Goal: Information Seeking & Learning: Learn about a topic

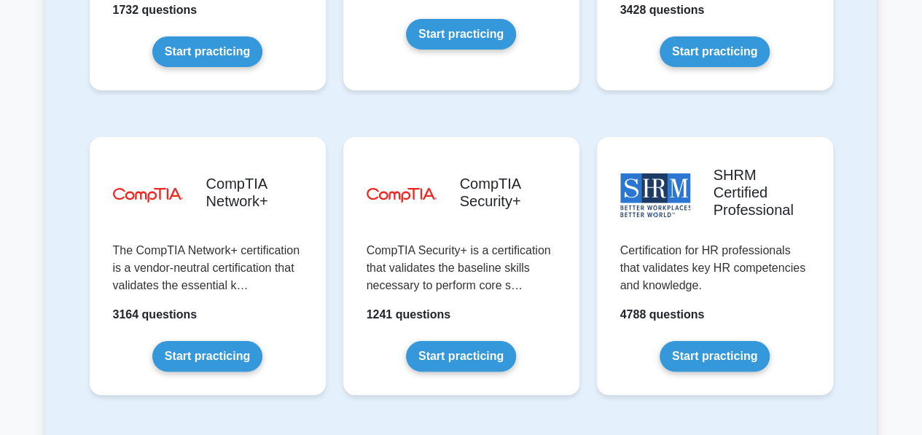
scroll to position [2769, 0]
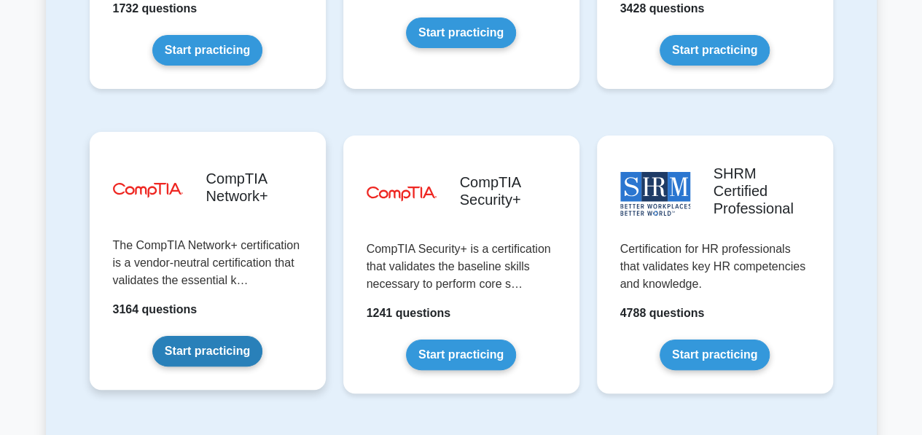
click at [198, 336] on link "Start practicing" at bounding box center [207, 351] width 110 height 31
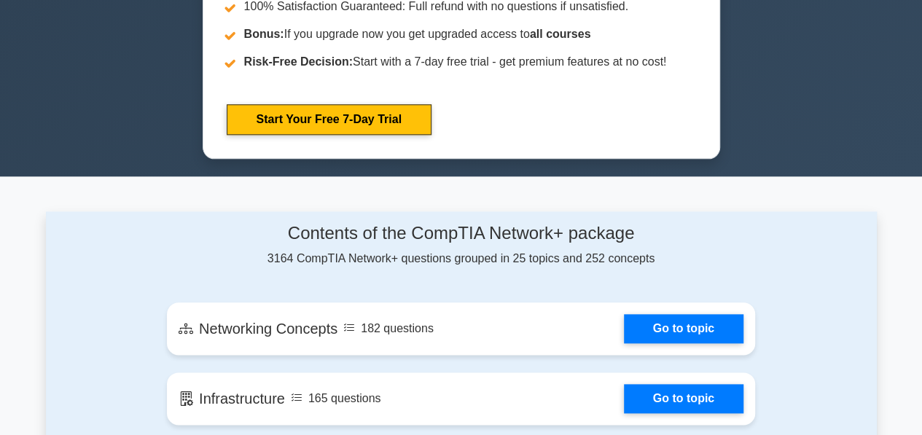
scroll to position [758, 0]
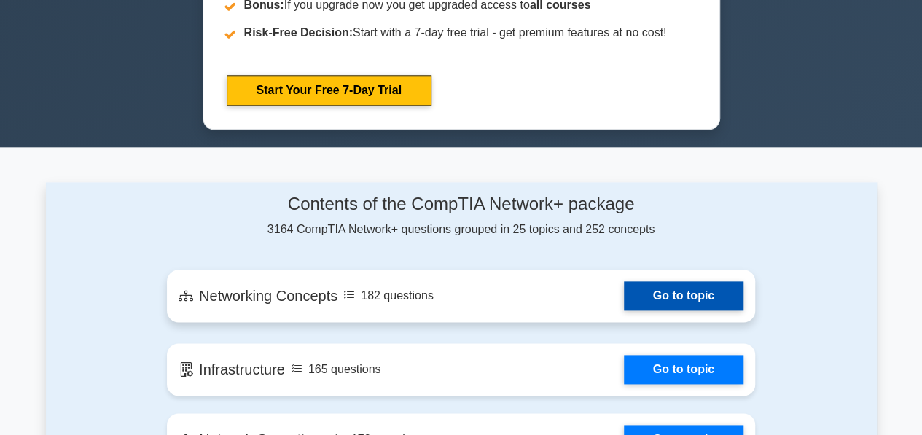
click at [654, 286] on link "Go to topic" at bounding box center [684, 295] width 120 height 29
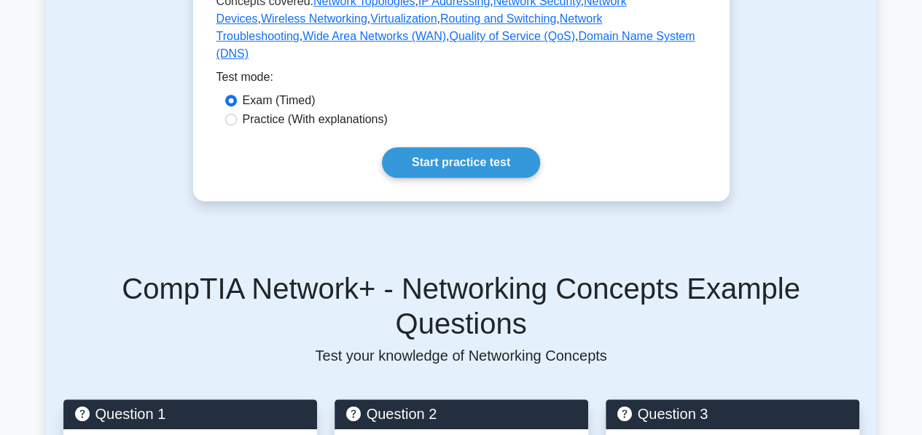
scroll to position [437, 0]
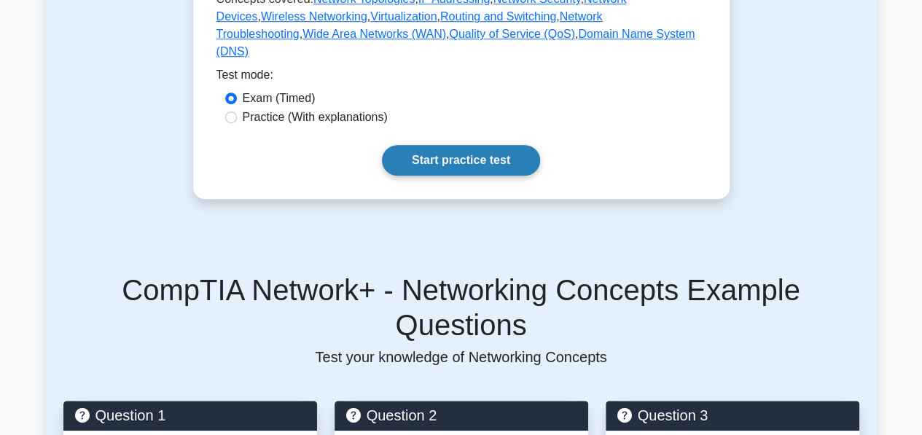
click at [497, 176] on link "Start practice test" at bounding box center [461, 160] width 158 height 31
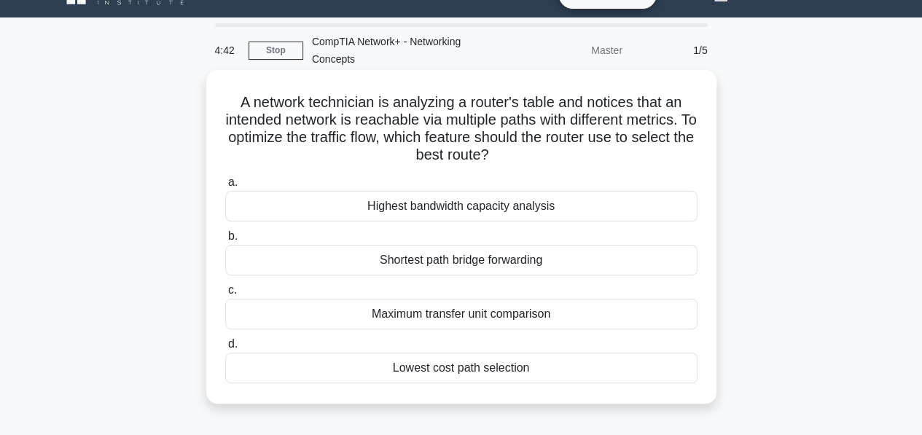
scroll to position [58, 0]
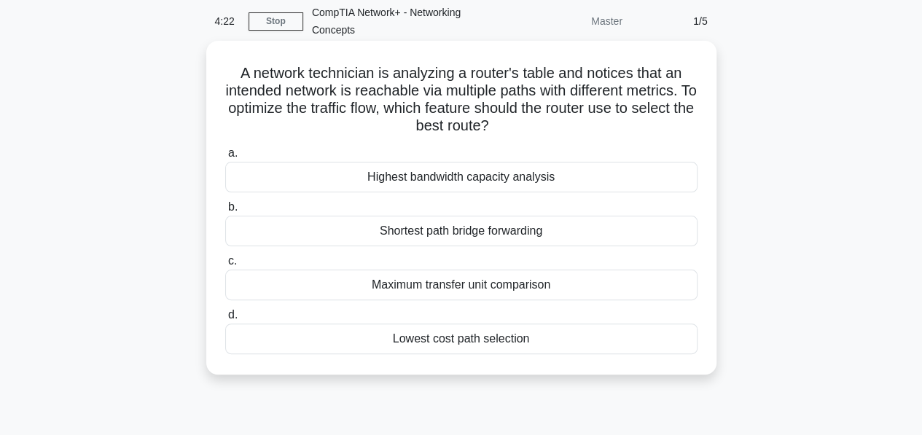
click at [443, 288] on div "Maximum transfer unit comparison" at bounding box center [461, 285] width 472 height 31
click at [225, 266] on input "c. Maximum transfer unit comparison" at bounding box center [225, 261] width 0 height 9
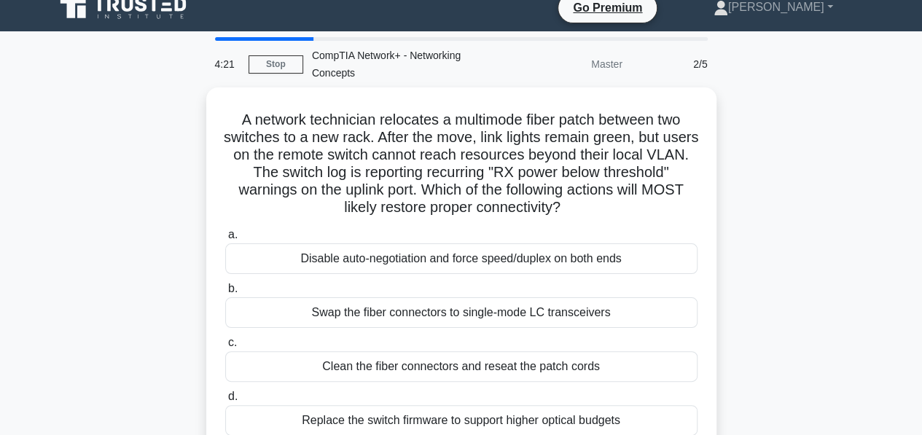
scroll to position [0, 0]
